Goal: Transaction & Acquisition: Purchase product/service

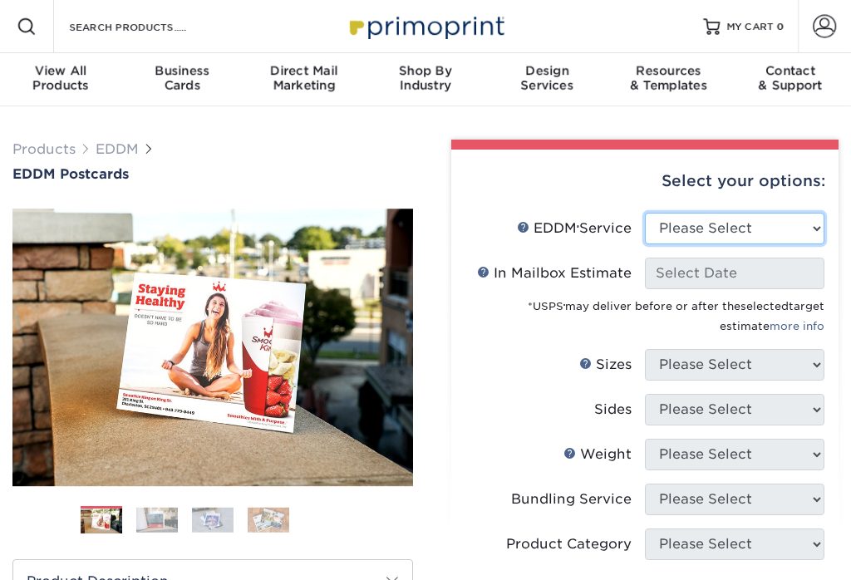
click at [780, 242] on select "Please Select Full Service Print Only" at bounding box center [734, 229] width 179 height 32
select select "full_service"
select select "-1"
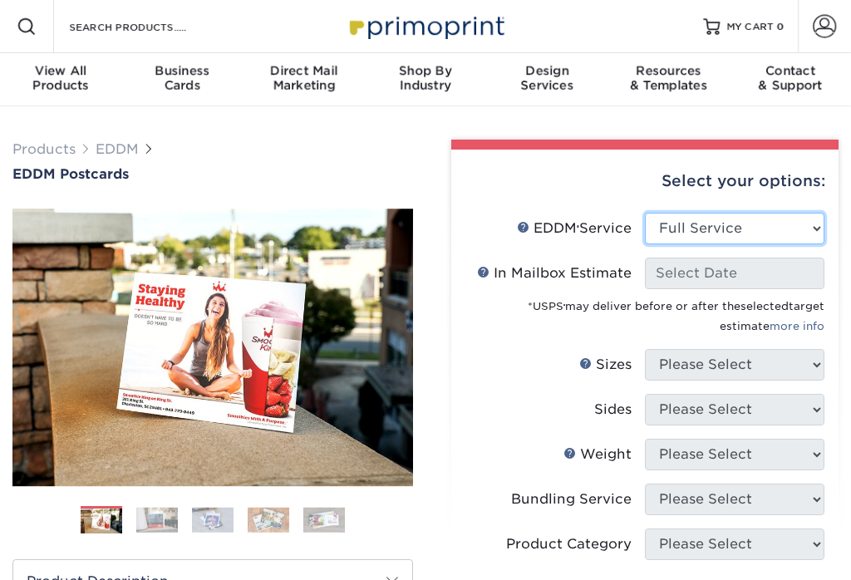
select select "-1"
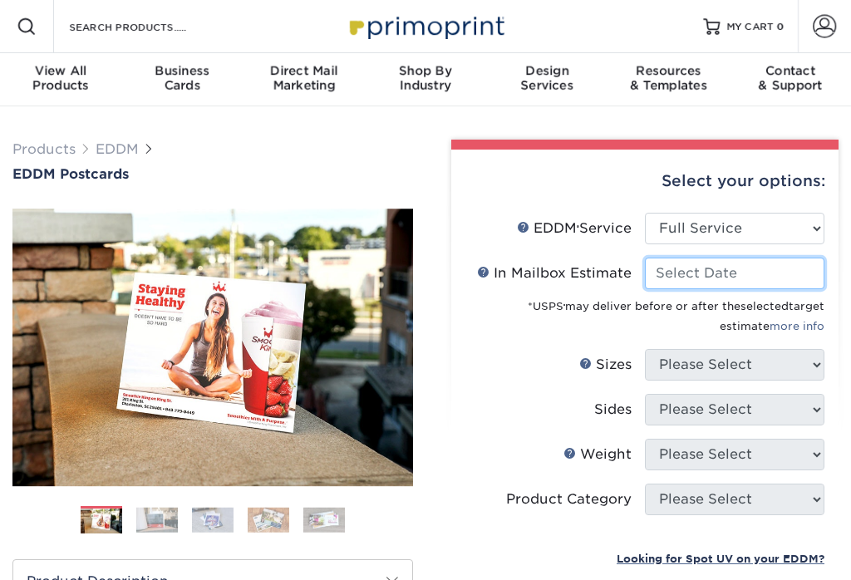
click at [774, 273] on input "In Mailbox Estimate Help In Mailbox Estimate" at bounding box center [734, 274] width 179 height 32
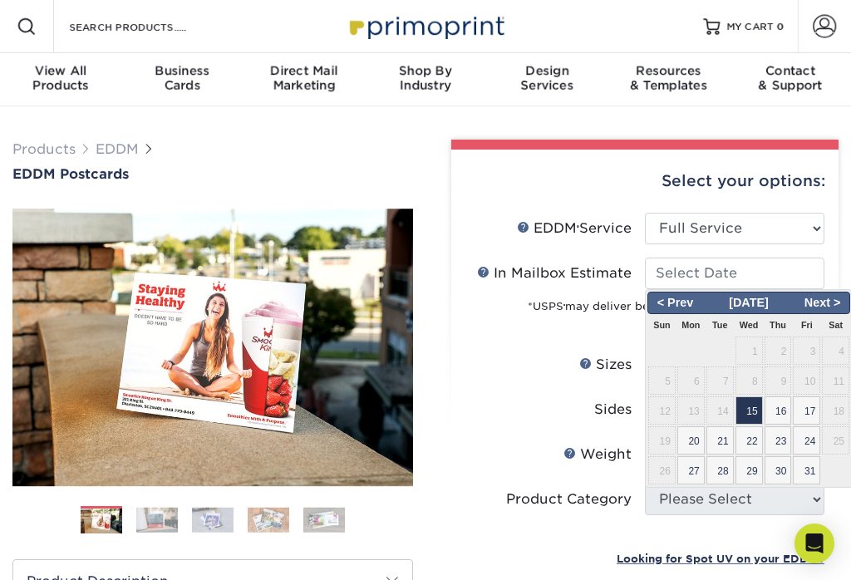
click at [823, 193] on div "Select your options:" at bounding box center [645, 181] width 361 height 63
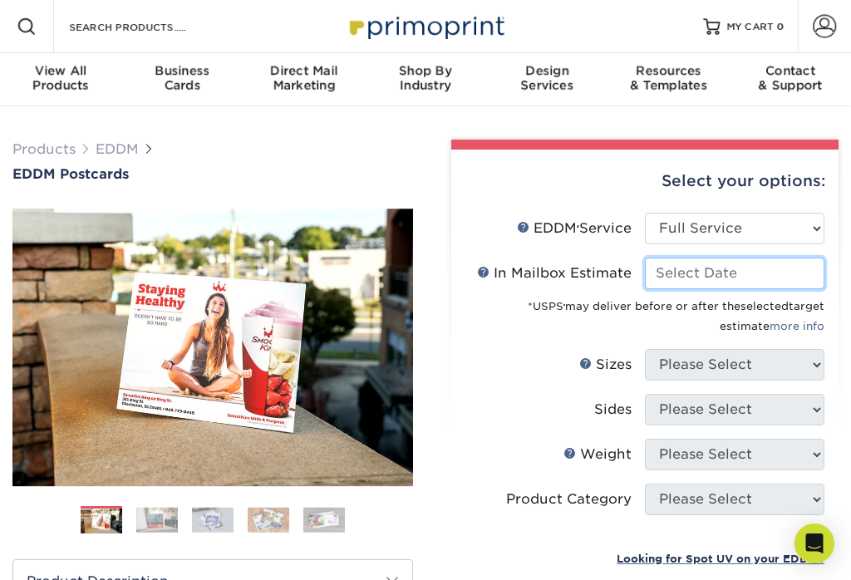
click at [811, 273] on input "In Mailbox Estimate Help In Mailbox Estimate" at bounding box center [734, 274] width 179 height 32
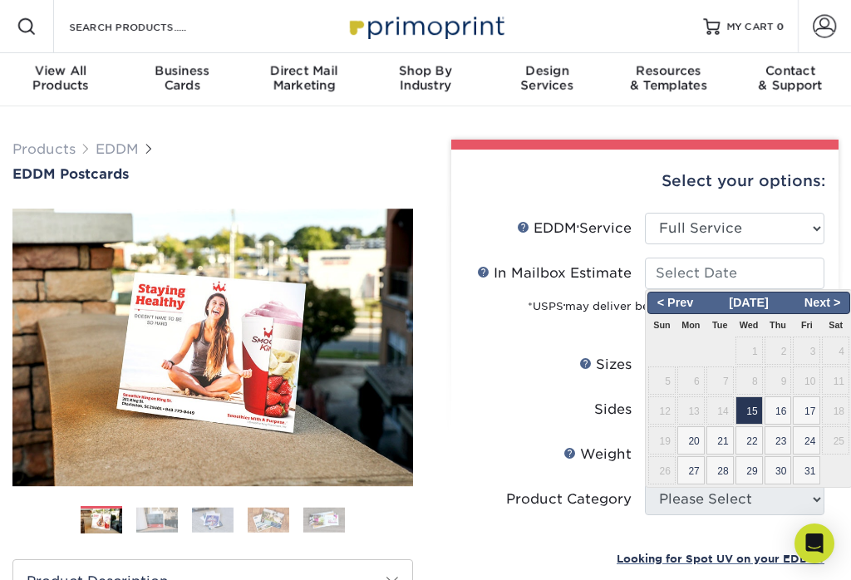
click at [757, 411] on span "15" at bounding box center [748, 410] width 27 height 28
type input "[DATE]"
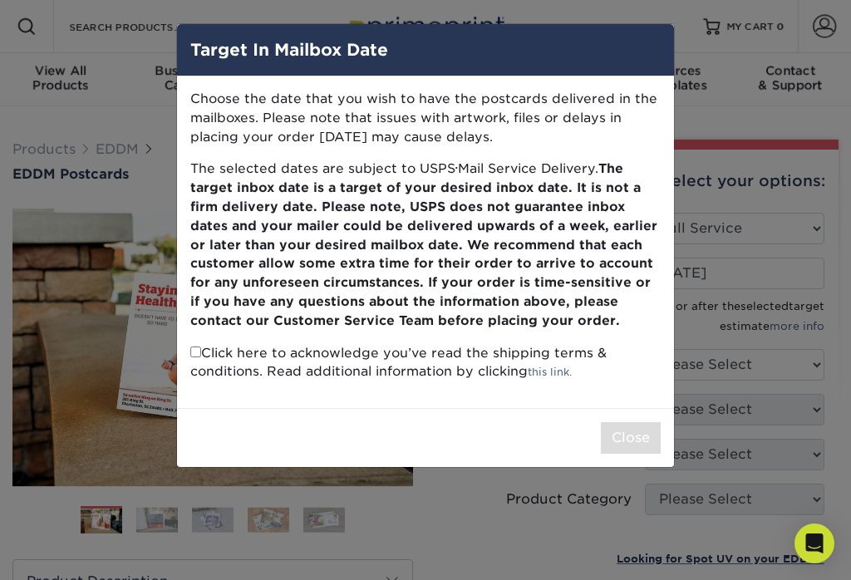
click at [201, 347] on input "checkbox" at bounding box center [195, 352] width 11 height 11
checkbox input "true"
click at [639, 424] on button "Close" at bounding box center [631, 438] width 60 height 32
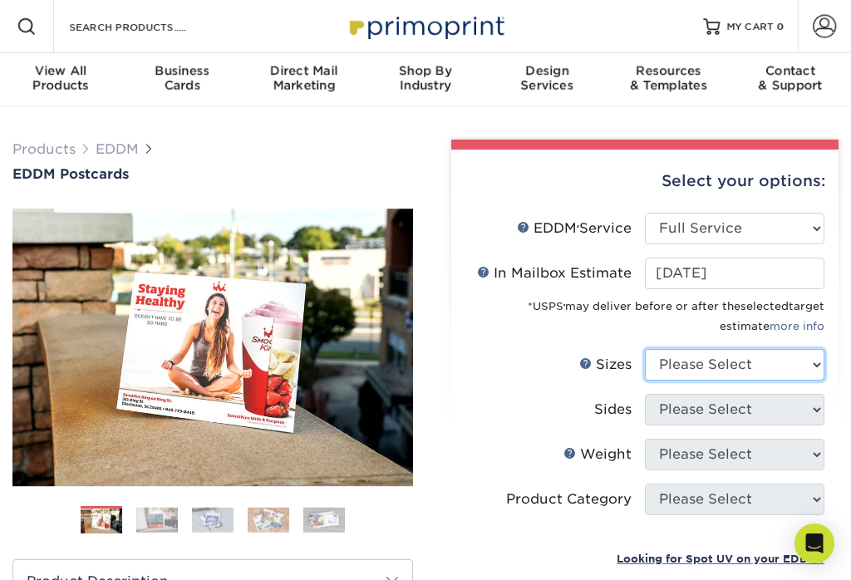
click at [773, 364] on select "Please Select 4.5" x 12" 6" x 12" 6.5" x 8" 6.5" x 9" 6.5" x 12" 7" x 8.5" 8" x…" at bounding box center [734, 365] width 179 height 32
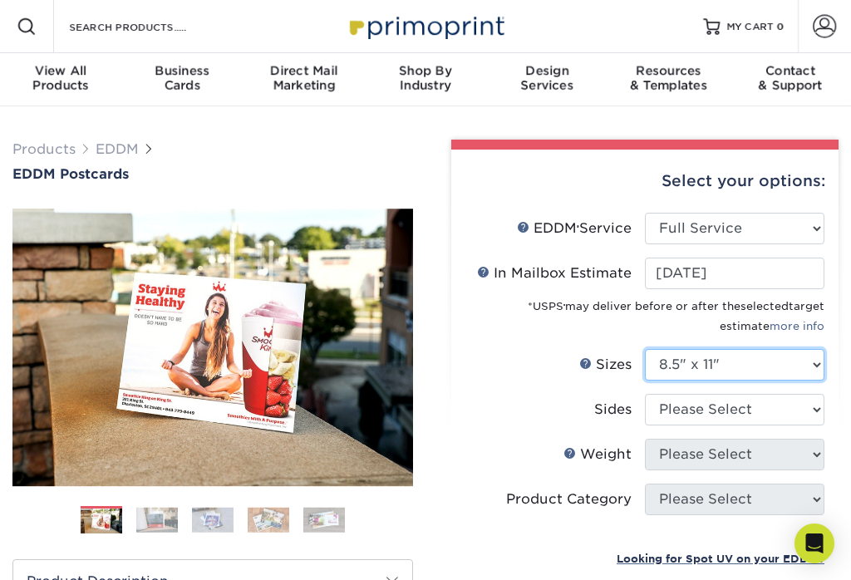
click at [764, 368] on select "Please Select 4.5" x 12" 6" x 12" 6.5" x 8" 6.5" x 9" 6.5" x 12" 7" x 8.5" 8" x…" at bounding box center [734, 365] width 179 height 32
select select "6.50x9.00"
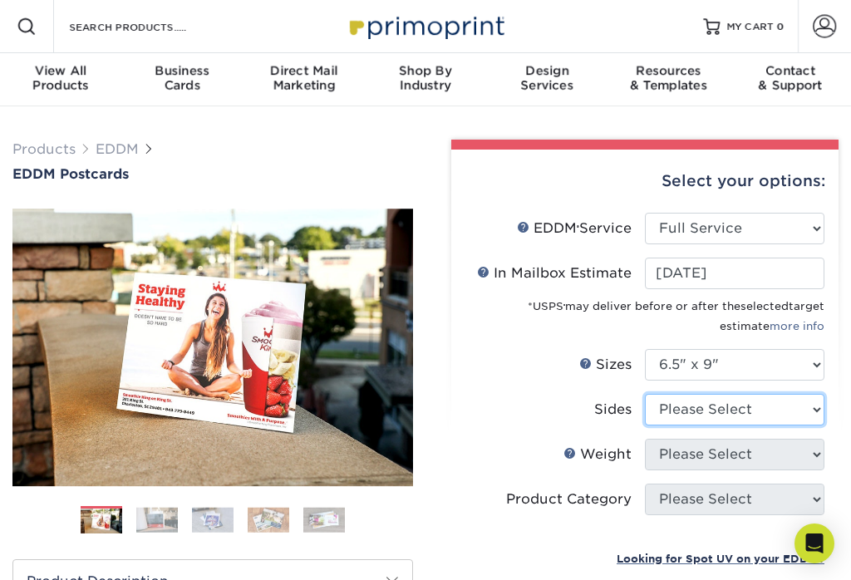
click at [753, 407] on select "Please Select Print Both Sides Print Front Only" at bounding box center [734, 410] width 179 height 32
select select "13abbda7-1d64-4f25-8bb2-c179b224825d"
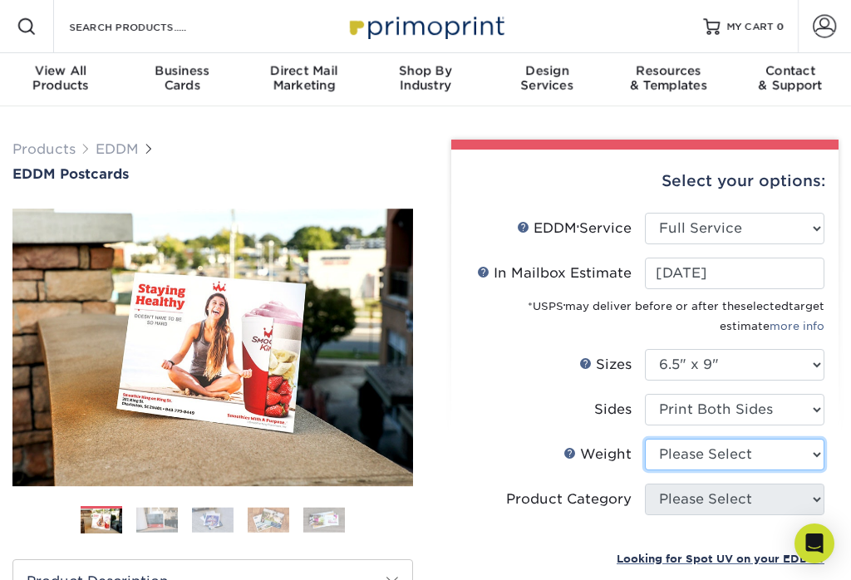
click at [760, 453] on select "Please Select 16PT 14PT" at bounding box center [734, 455] width 179 height 32
select select "14PT"
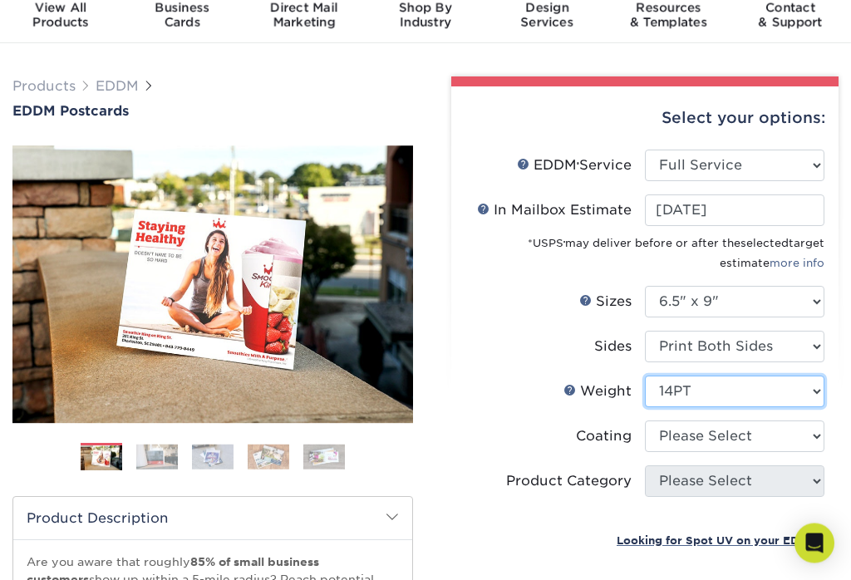
scroll to position [63, 0]
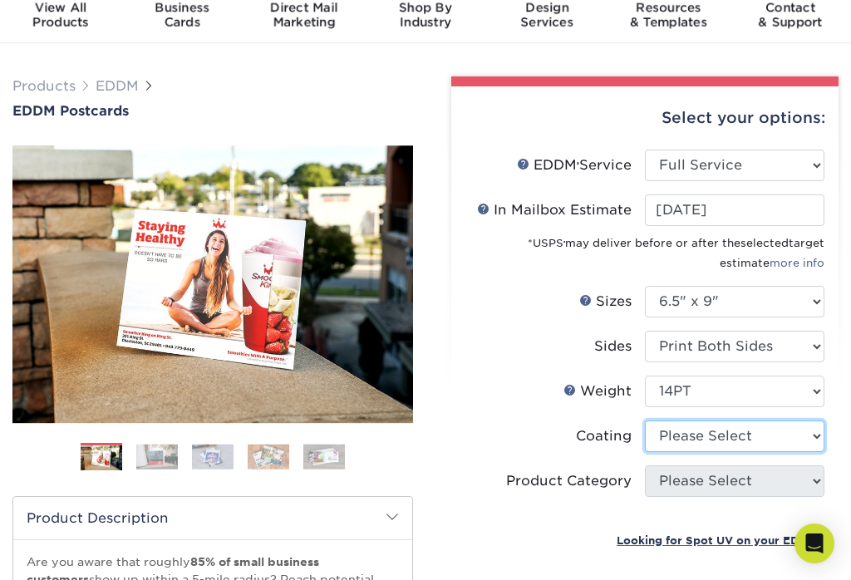
click at [758, 441] on select at bounding box center [734, 436] width 179 height 32
select select "121bb7b5-3b4d-429f-bd8d-bbf80e953313"
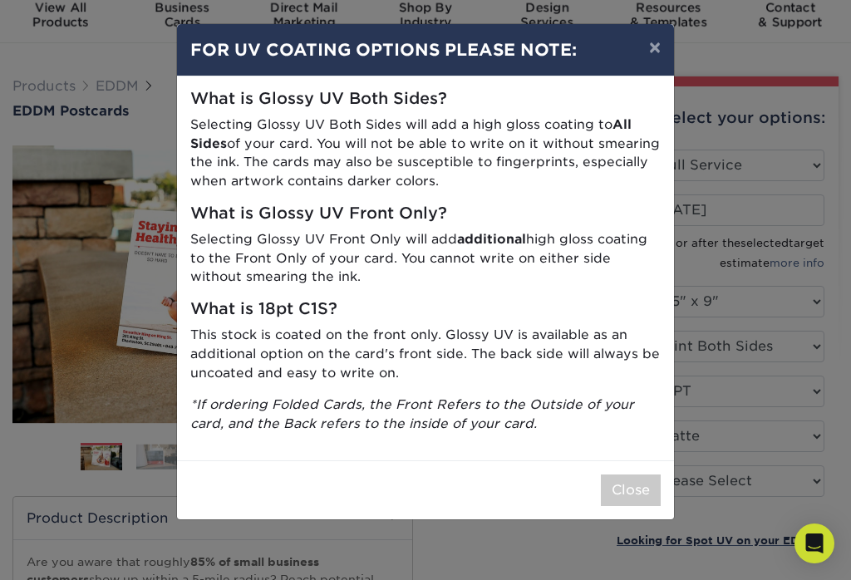
click at [644, 483] on button "Close" at bounding box center [631, 491] width 60 height 32
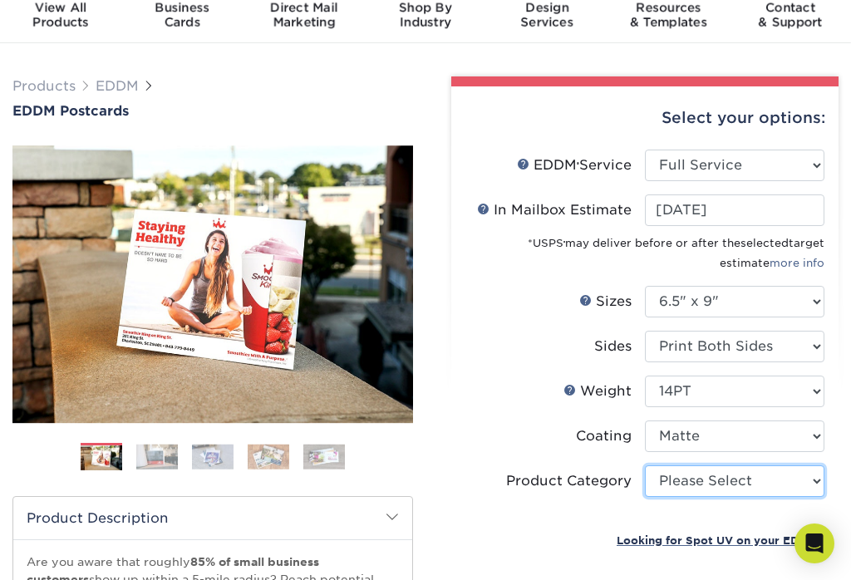
click at [754, 483] on select "Please Select Postcards" at bounding box center [734, 481] width 179 height 32
select select "9b7272e0-d6c8-4c3c-8e97-d3a1bcdab858"
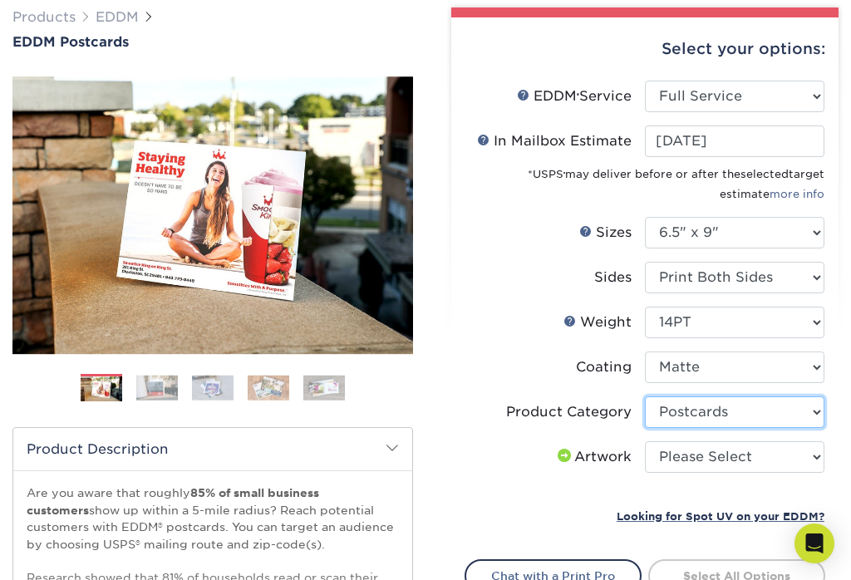
scroll to position [201, 0]
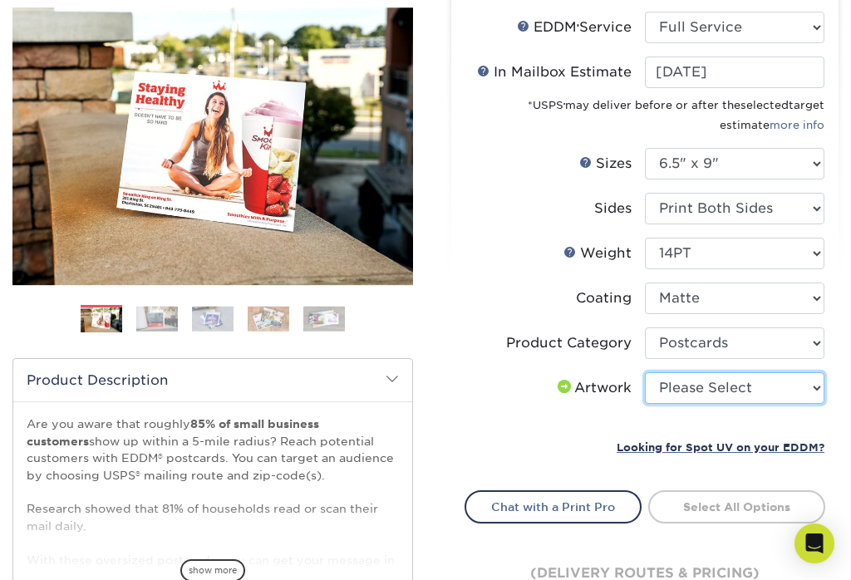
click at [781, 388] on select "Please Select I will upload files I need a design - $150" at bounding box center [734, 388] width 179 height 32
select select "upload"
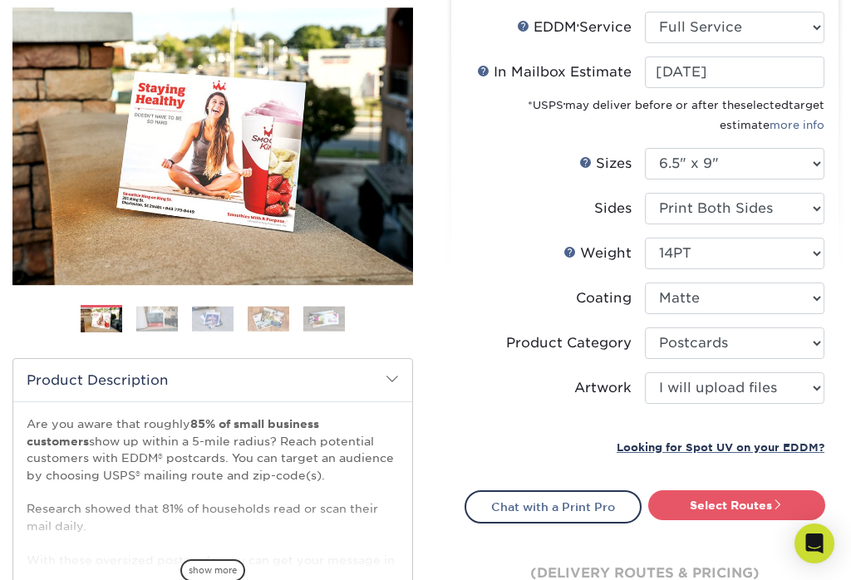
click at [755, 500] on link "Select Routes" at bounding box center [736, 505] width 177 height 30
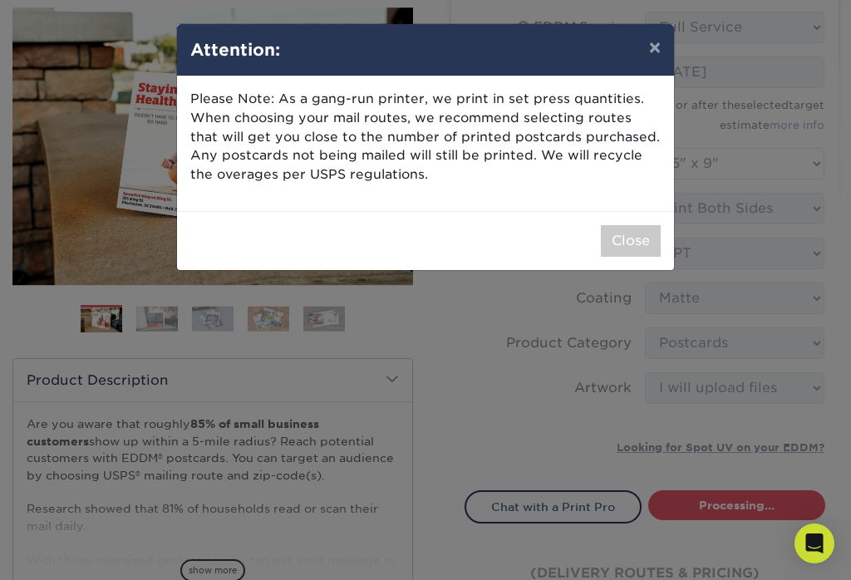
click at [627, 229] on button "Close" at bounding box center [631, 241] width 60 height 32
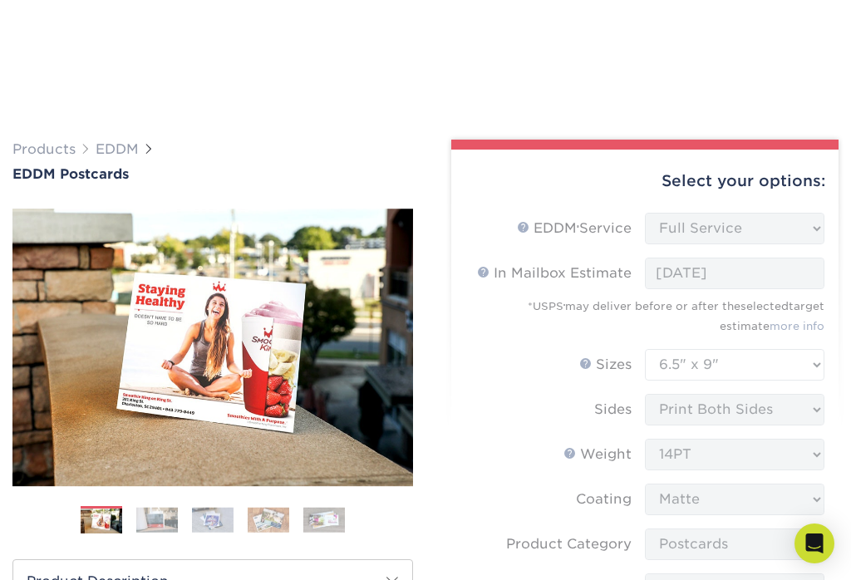
scroll to position [800, 0]
